Goal: Task Accomplishment & Management: Manage account settings

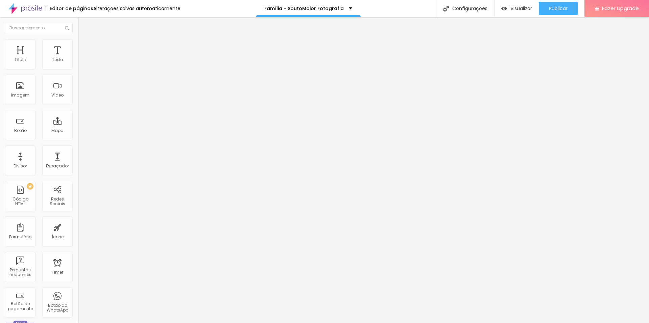
click at [78, 41] on ul "Conteúdo Estilo Avançado" at bounding box center [117, 42] width 78 height 20
drag, startPoint x: 34, startPoint y: 46, endPoint x: 38, endPoint y: 50, distance: 5.0
click at [84, 46] on span "Estilo" at bounding box center [89, 44] width 10 height 6
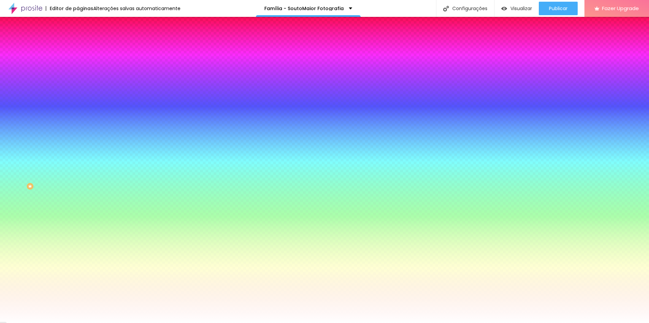
click at [78, 62] on span "Trocar imagem" at bounding box center [96, 59] width 37 height 6
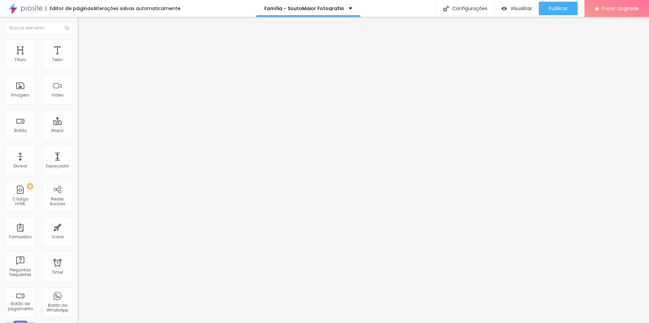
click at [84, 47] on span "Estilo" at bounding box center [89, 44] width 10 height 6
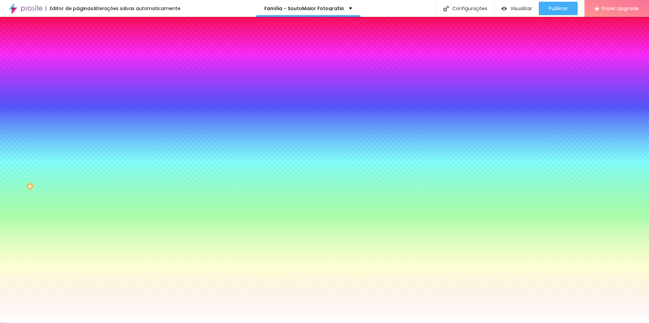
click at [78, 62] on span "Trocar imagem" at bounding box center [96, 59] width 37 height 6
